Goal: Task Accomplishment & Management: Manage account settings

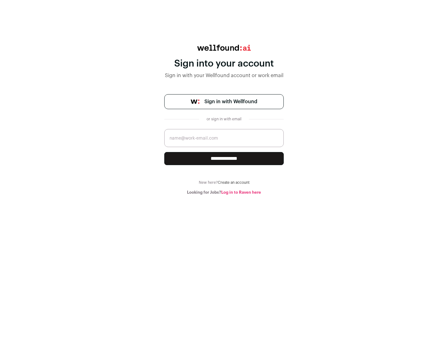
click at [230, 102] on span "Sign in with Wellfound" at bounding box center [230, 101] width 53 height 7
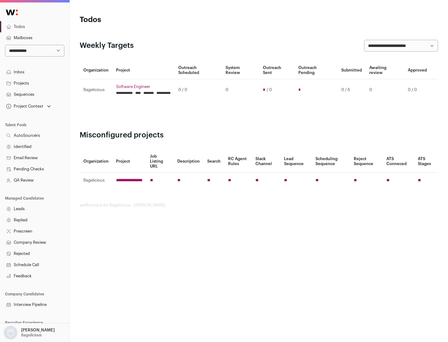
click at [35, 83] on link "Projects" at bounding box center [34, 83] width 69 height 11
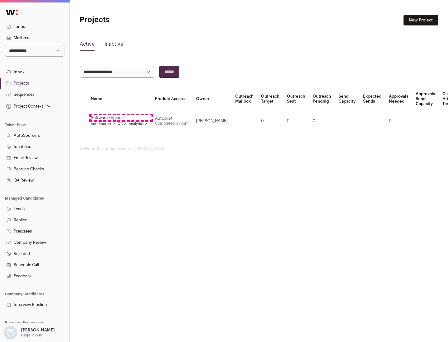
click at [121, 118] on link "Software Engineer" at bounding box center [119, 117] width 57 height 5
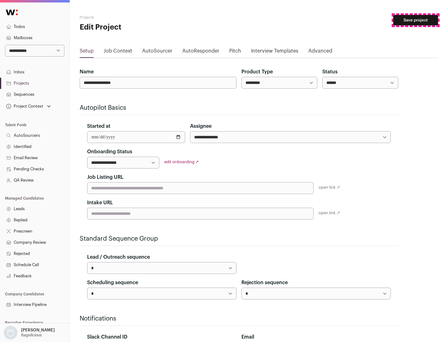
click at [415, 20] on button "Save project" at bounding box center [415, 20] width 45 height 11
